Goal: Task Accomplishment & Management: Manage account settings

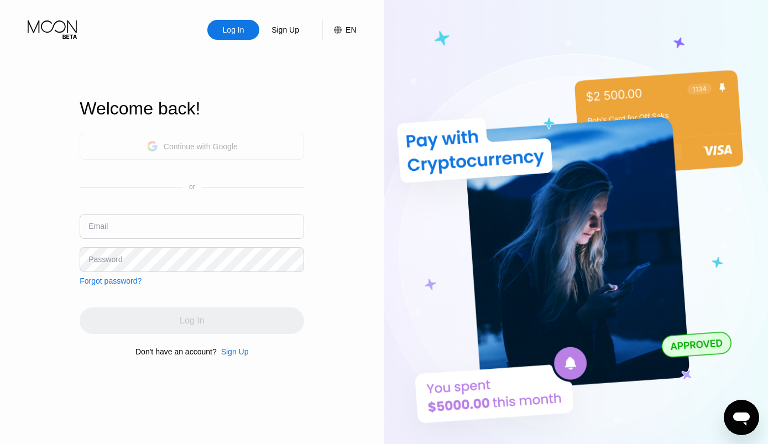
click at [203, 146] on div "Continue with Google" at bounding box center [201, 146] width 74 height 9
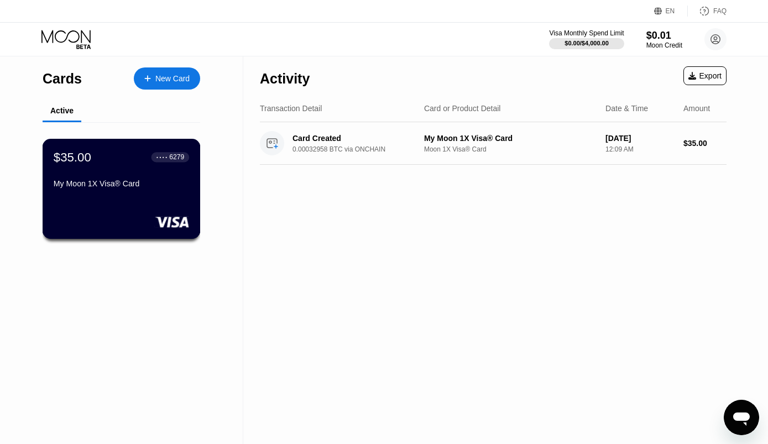
click at [123, 203] on div "$35.00 ● ● ● ● 6279 My Moon 1X Visa® Card" at bounding box center [122, 189] width 158 height 100
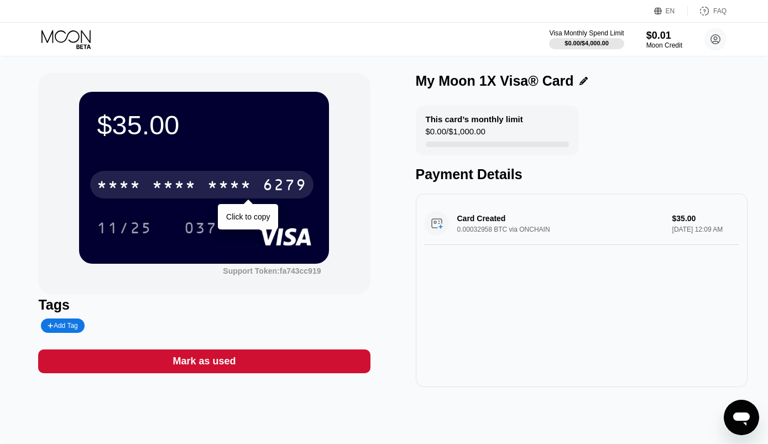
click at [203, 188] on div "* * * * * * * * * * * * 6279" at bounding box center [201, 185] width 223 height 28
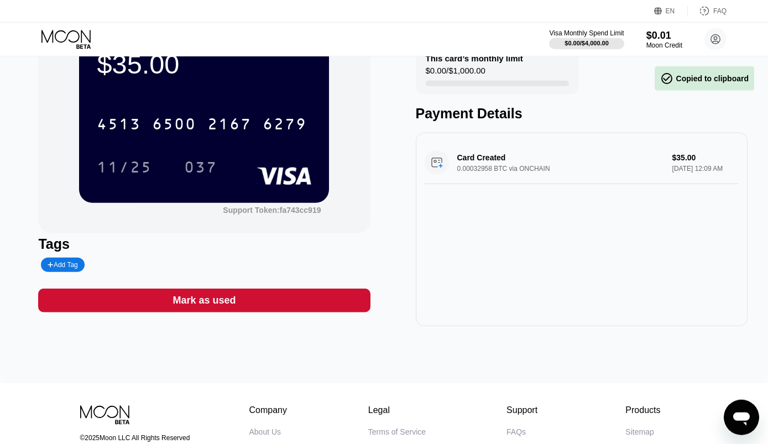
scroll to position [59, 0]
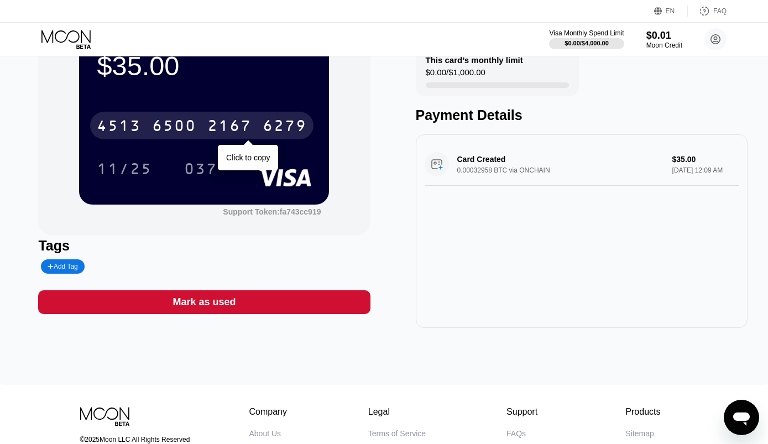
click at [277, 128] on div "6279" at bounding box center [285, 127] width 44 height 18
